Goal: Find specific page/section

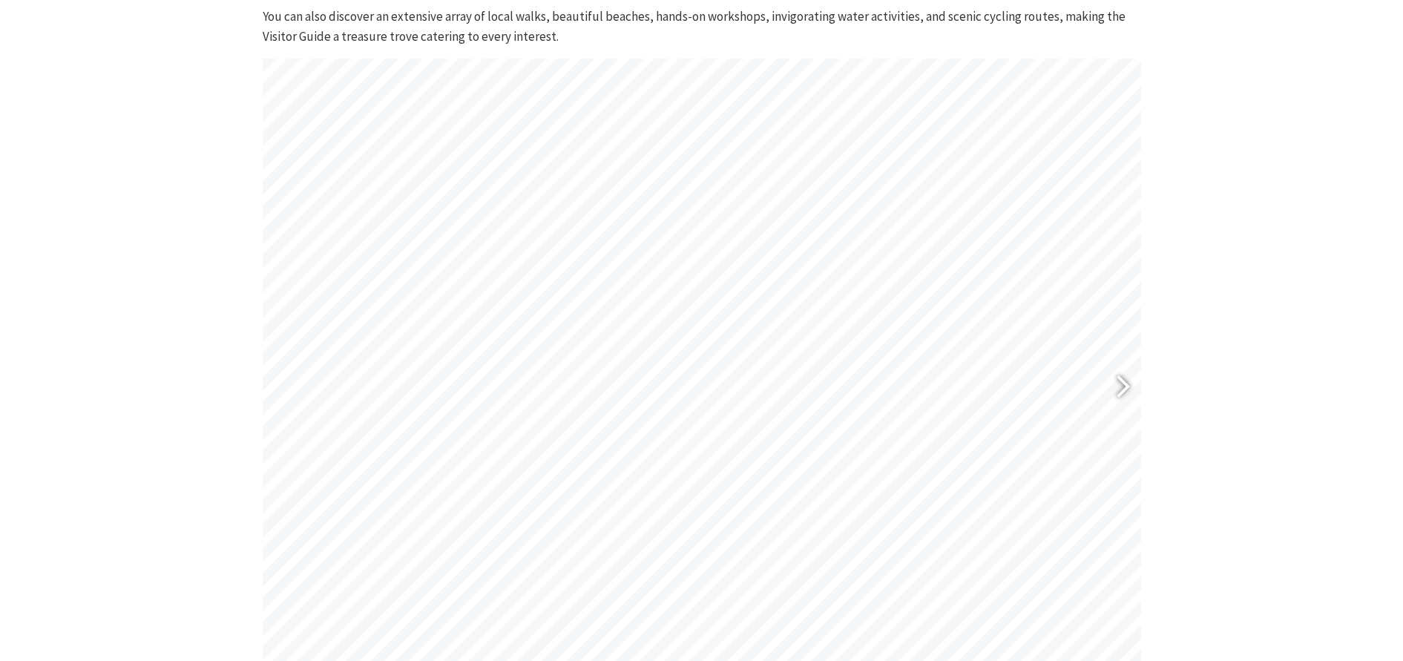
scroll to position [616, 0]
click at [1126, 380] on div at bounding box center [1116, 387] width 34 height 54
click at [1126, 379] on div at bounding box center [1116, 387] width 34 height 54
click at [1127, 379] on div at bounding box center [1116, 387] width 34 height 54
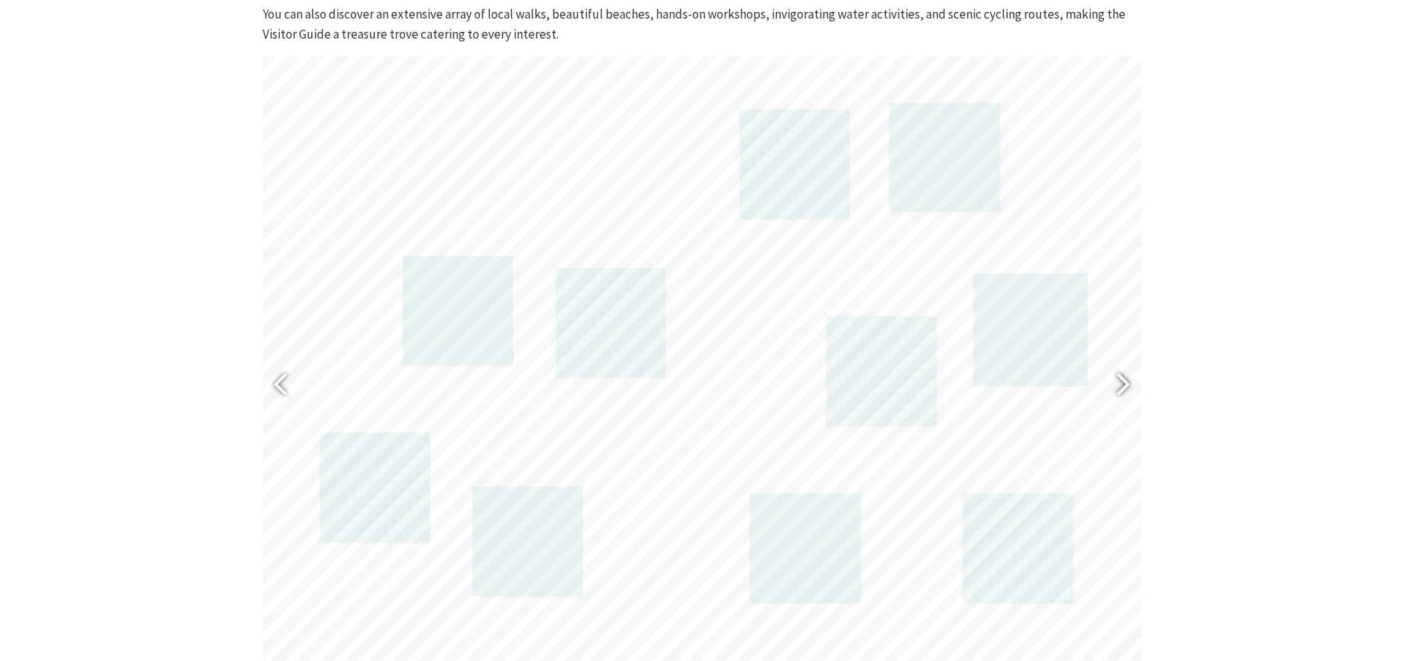
click at [1127, 379] on div at bounding box center [1116, 387] width 34 height 54
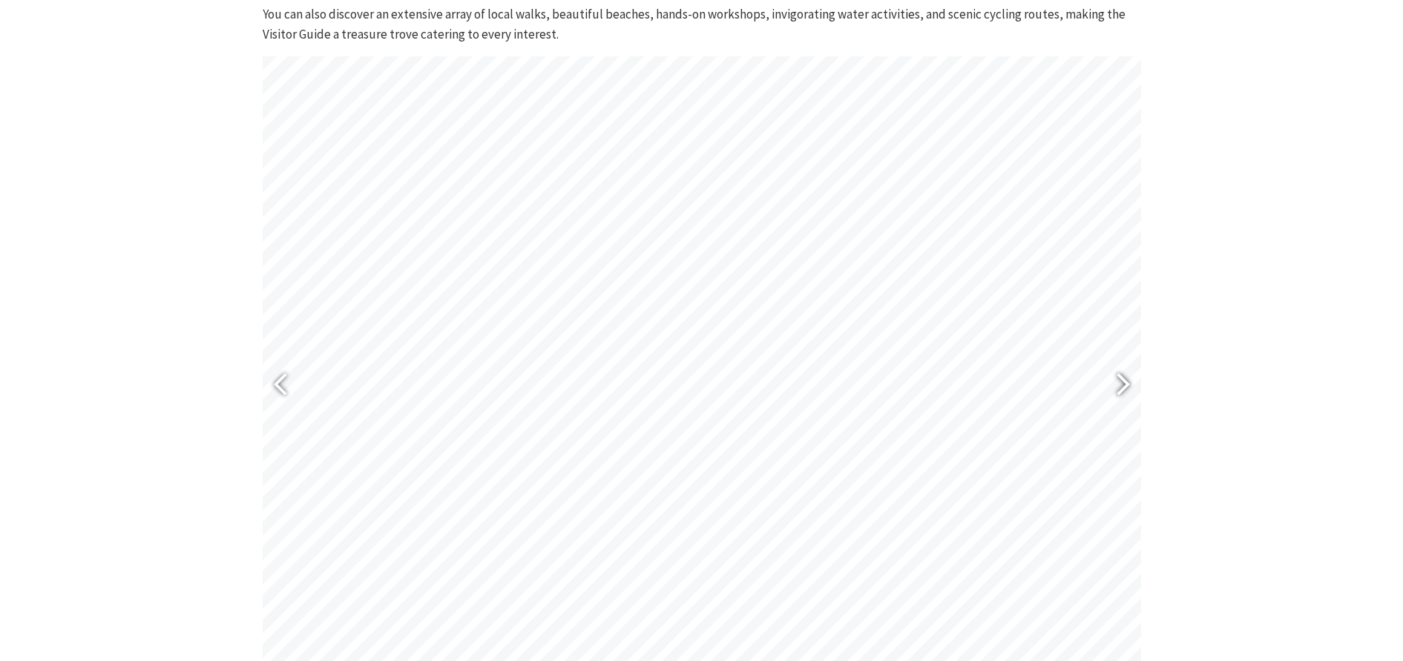
click at [1128, 379] on div at bounding box center [1116, 387] width 34 height 54
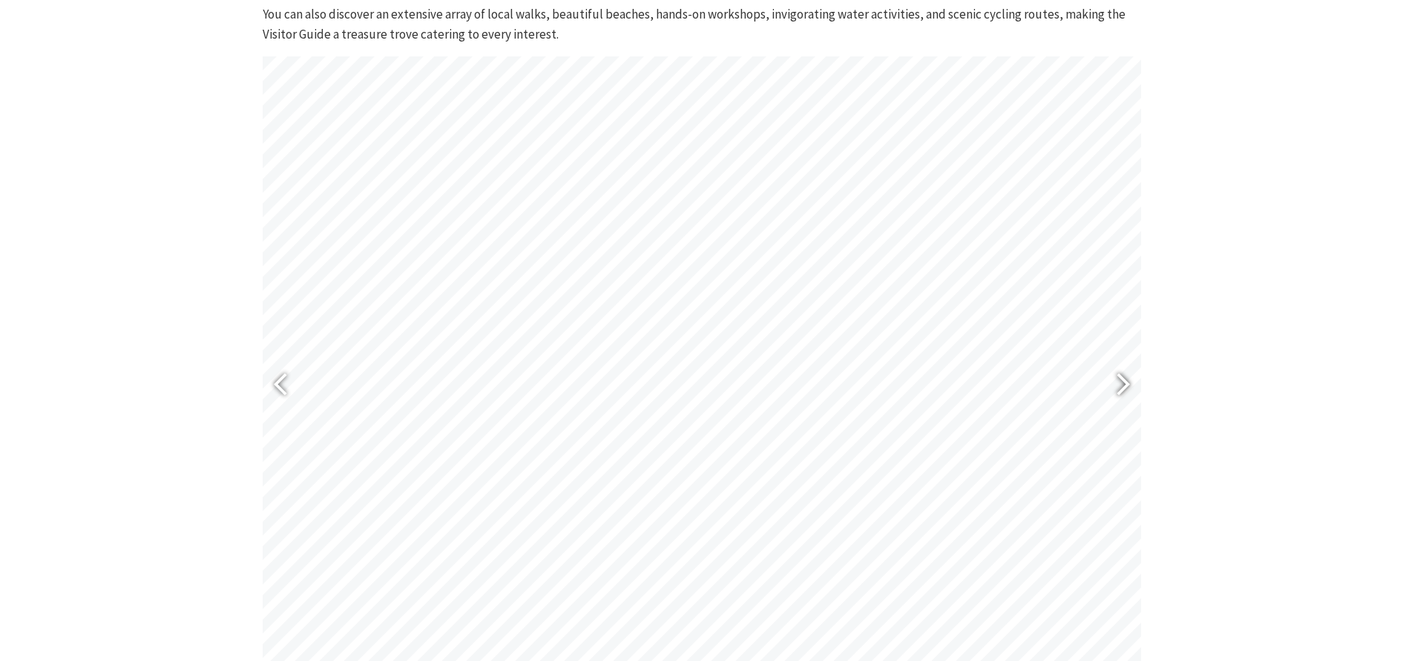
click at [1128, 379] on div at bounding box center [1116, 387] width 34 height 54
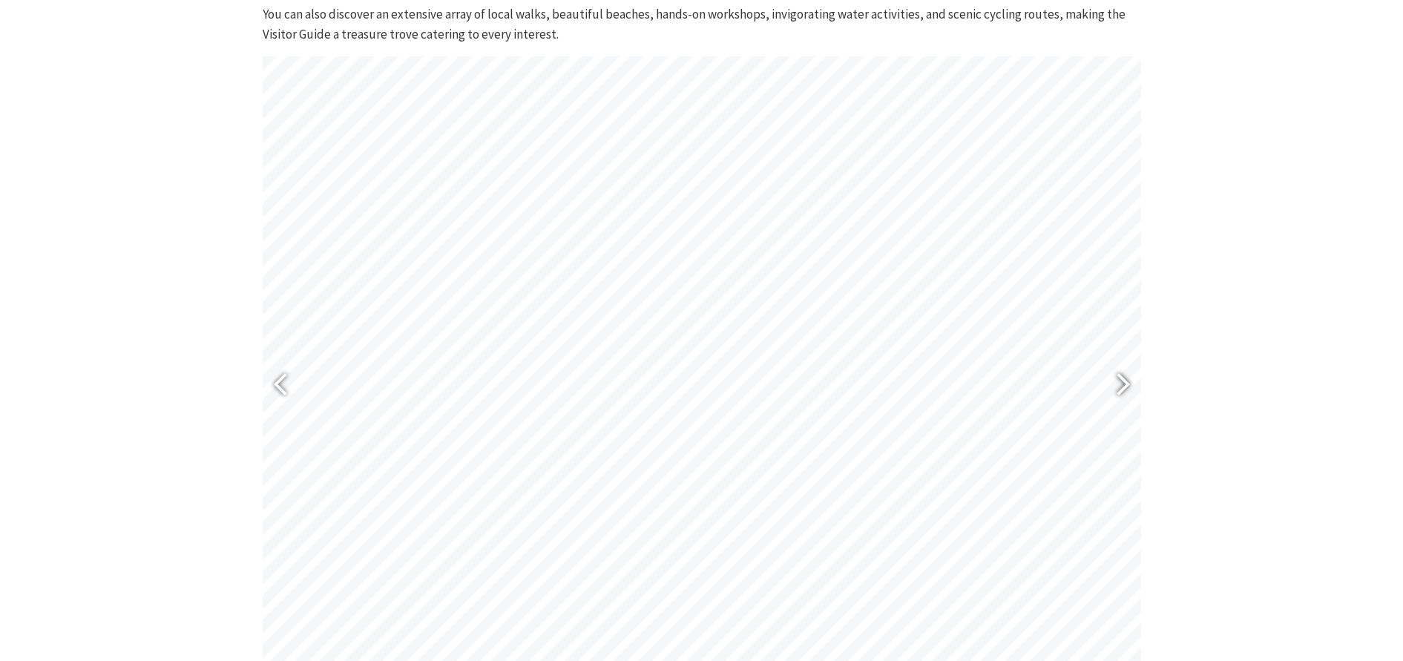
click at [1128, 379] on div at bounding box center [1116, 387] width 34 height 54
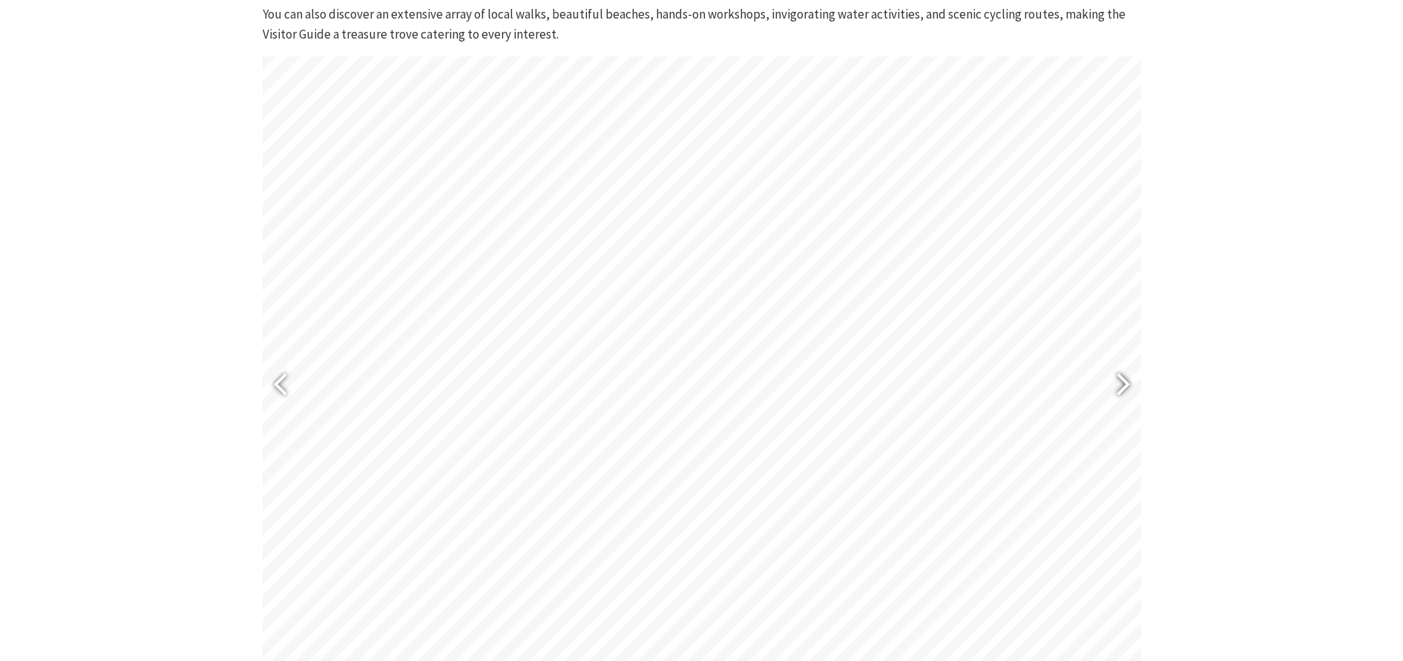
click at [1128, 379] on div at bounding box center [1116, 387] width 34 height 54
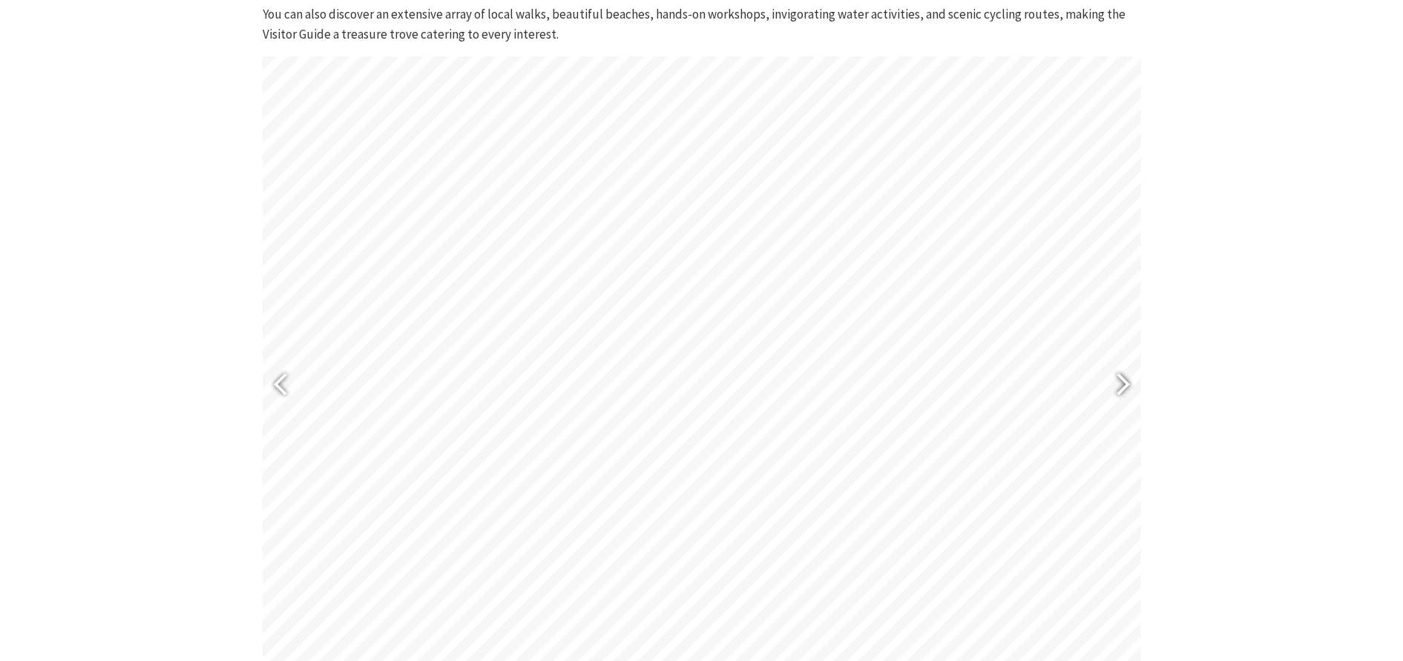
click at [1128, 379] on div at bounding box center [1116, 387] width 34 height 54
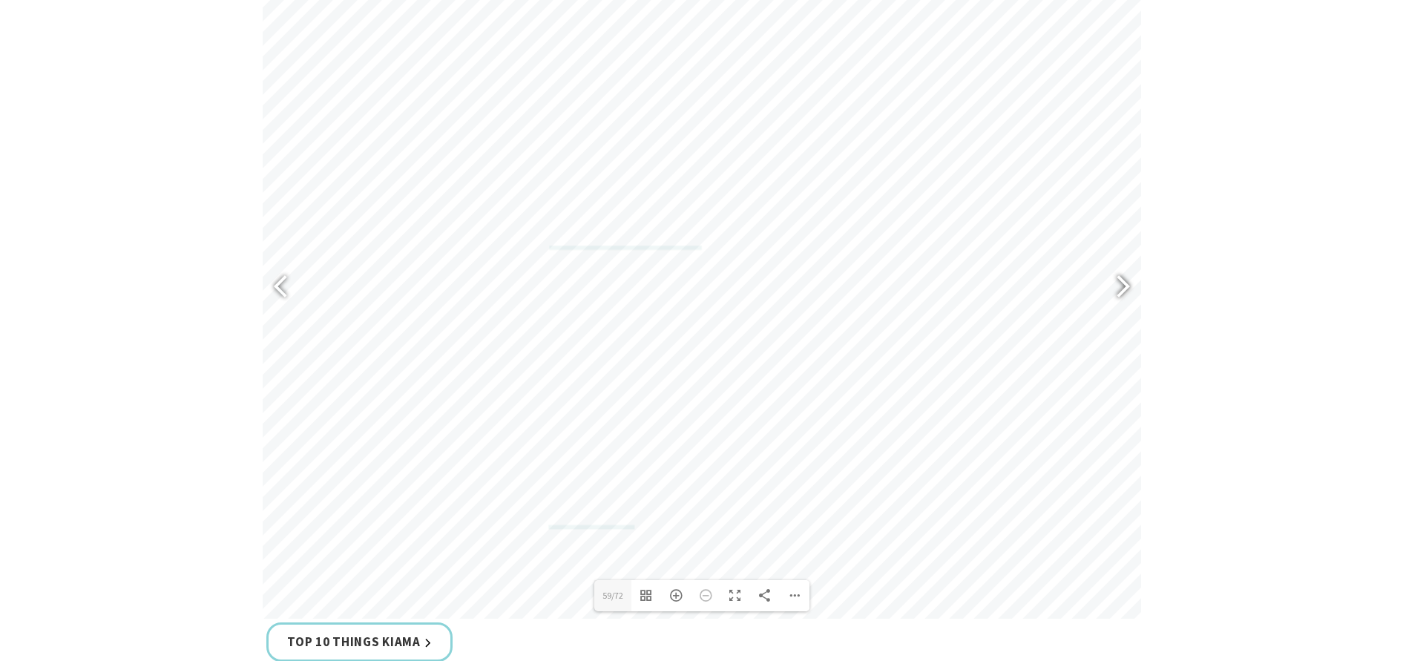
scroll to position [711, 0]
click at [1125, 287] on div at bounding box center [1116, 292] width 34 height 54
click at [1124, 289] on div at bounding box center [1116, 292] width 34 height 54
click at [266, 295] on div at bounding box center [281, 291] width 37 height 74
click at [273, 291] on div at bounding box center [287, 292] width 34 height 54
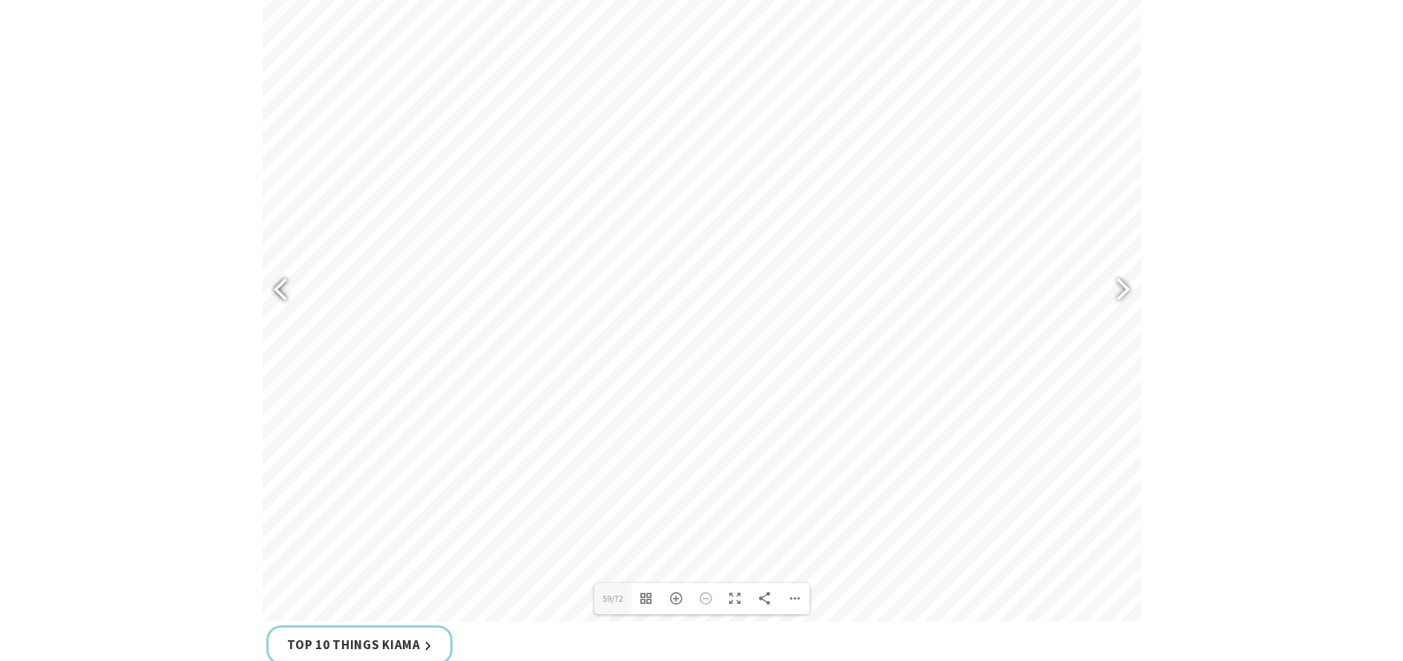
click at [274, 290] on div at bounding box center [287, 292] width 34 height 54
click at [1119, 286] on div at bounding box center [1116, 292] width 34 height 54
click at [1113, 293] on div at bounding box center [1116, 292] width 34 height 54
type input "59"
